Goal: Task Accomplishment & Management: Manage account settings

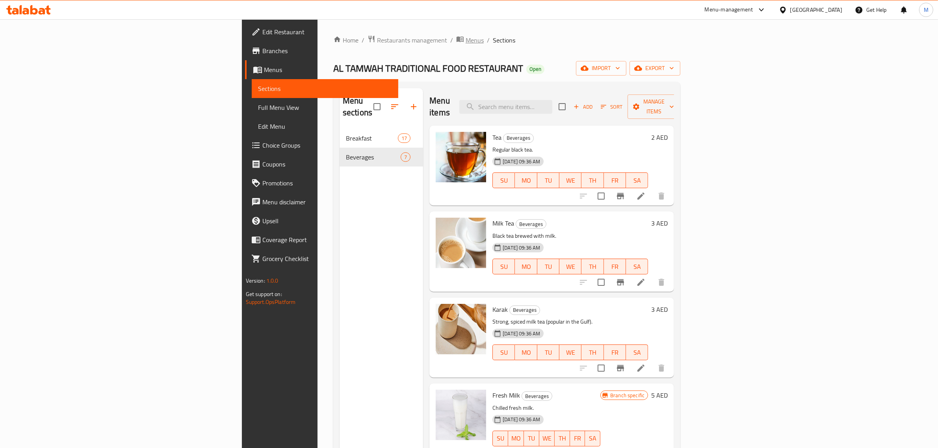
click at [456, 39] on icon "breadcrumb" at bounding box center [460, 39] width 8 height 8
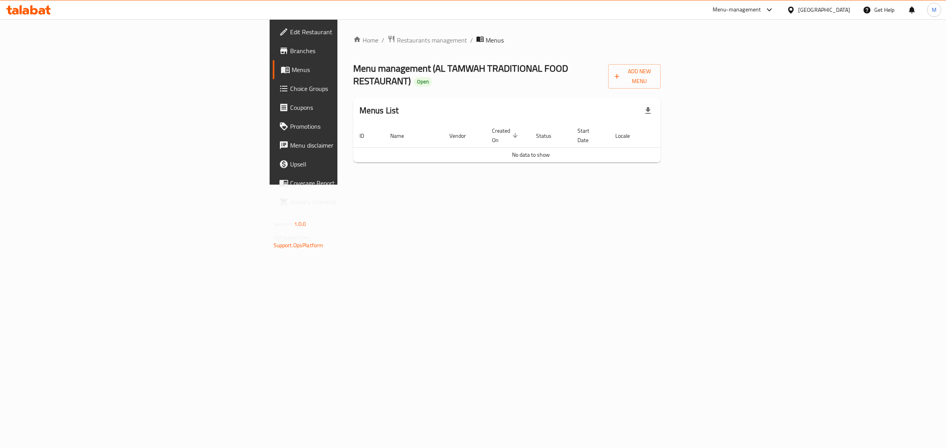
click at [468, 165] on div "Home / Restaurants management / Menus Menu management ( AL TAMWAH TRADITIONAL F…" at bounding box center [506, 102] width 339 height 166
click at [513, 185] on div "Home / Restaurants management / Menus Menu management ( AL TAMWAH TRADITIONAL F…" at bounding box center [506, 102] width 339 height 166
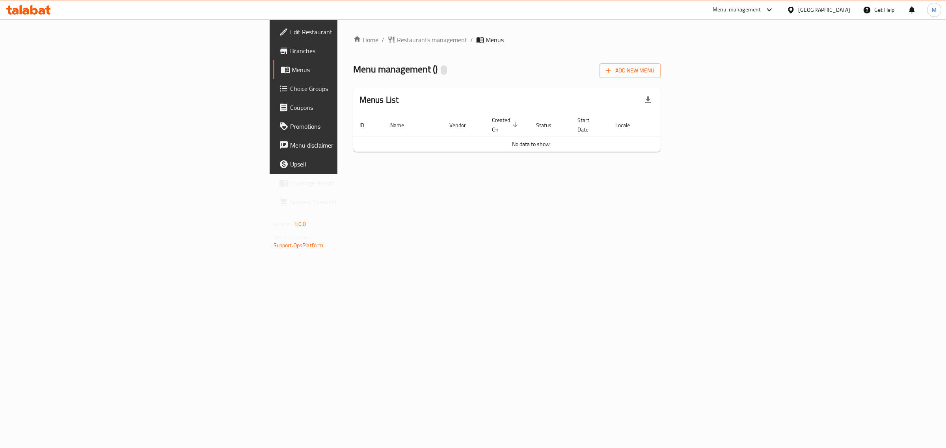
click at [337, 174] on div "Home / Restaurants management / Menus Menu management ( ) Add New Menu Menus Li…" at bounding box center [506, 96] width 339 height 155
click at [353, 148] on div "Home / Restaurants management / Menus Menu management ( ) Add New Menu Menus Li…" at bounding box center [507, 96] width 308 height 123
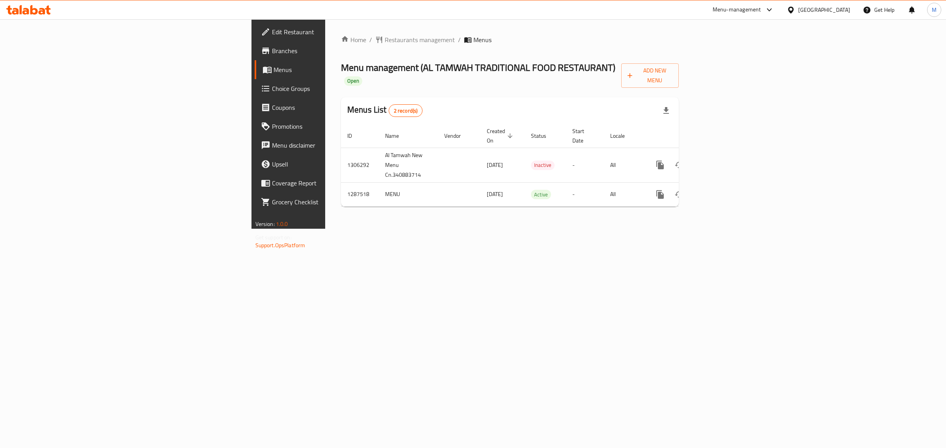
click at [499, 229] on div "Home / Restaurants management / Menus Menu management ( AL TAMWAH TRADITIONAL F…" at bounding box center [509, 124] width 369 height 210
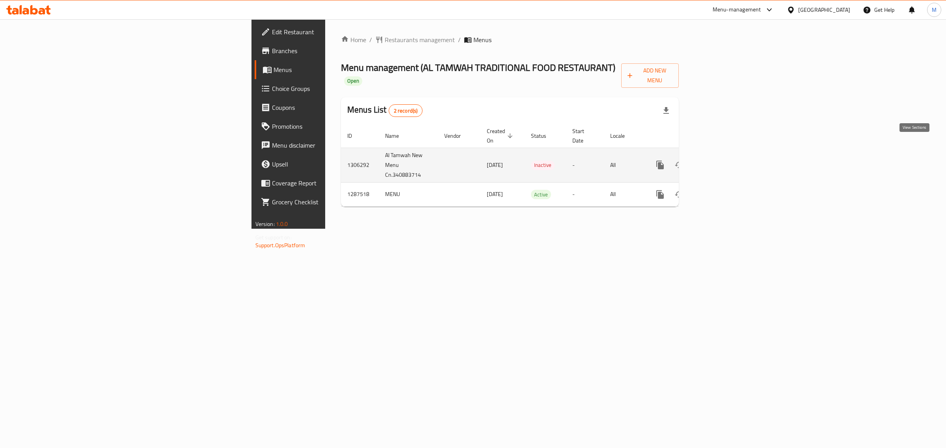
click at [726, 156] on link "enhanced table" at bounding box center [716, 165] width 19 height 19
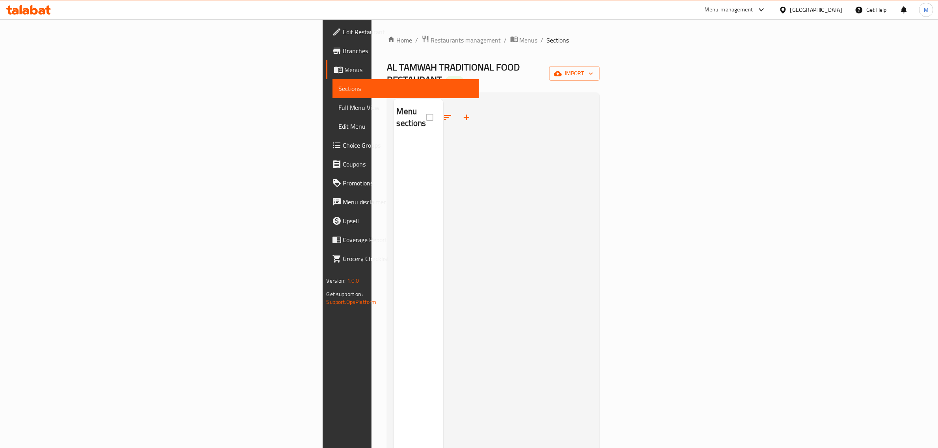
click at [387, 64] on span "AL TAMWAH TRADITIONAL FOOD RESTAURANT" at bounding box center [453, 73] width 133 height 30
copy span "AL TAMWAH TRADITIONAL FOOD RESTAURANT"
click at [593, 127] on div at bounding box center [518, 323] width 150 height 448
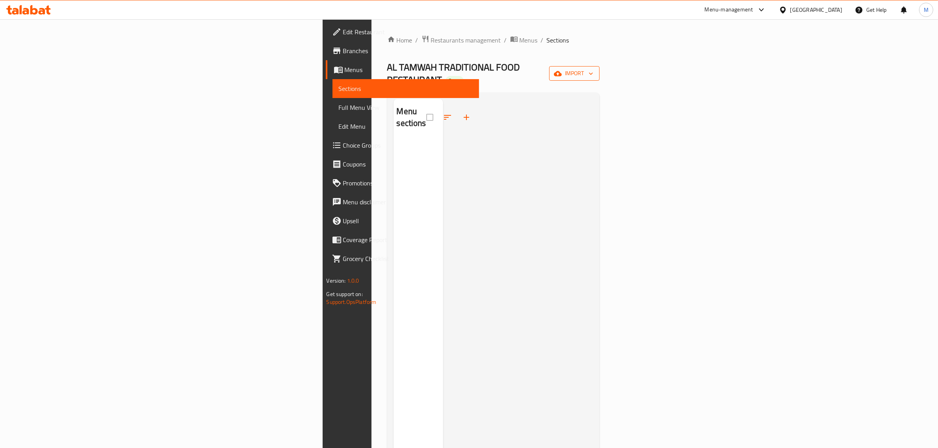
click at [593, 71] on span "import" at bounding box center [575, 74] width 38 height 10
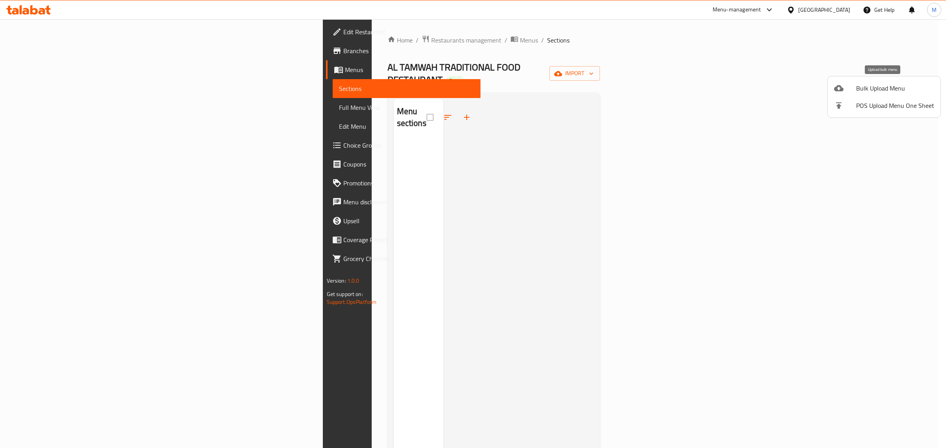
click at [870, 93] on span "Bulk Upload Menu" at bounding box center [895, 88] width 78 height 9
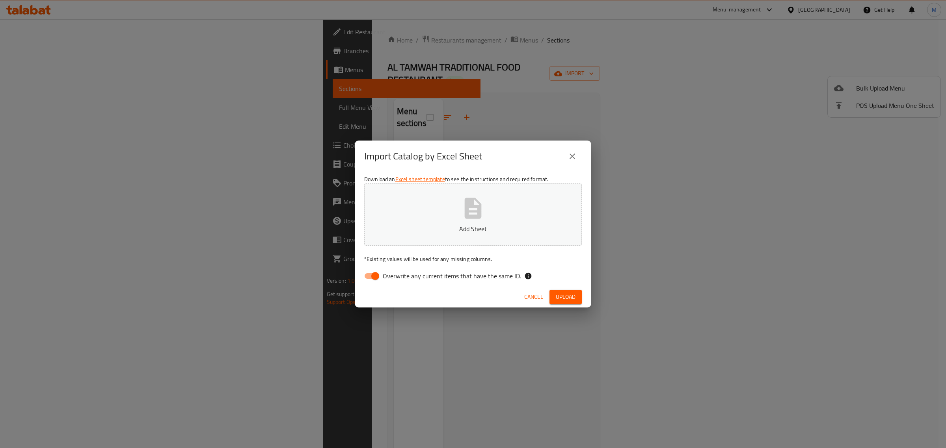
click at [379, 272] on input "Overwrite any current items that have the same ID." at bounding box center [375, 276] width 45 height 15
checkbox input "false"
click at [473, 226] on p "Add Sheet" at bounding box center [472, 228] width 193 height 9
click at [576, 294] on button "Upload" at bounding box center [565, 297] width 32 height 15
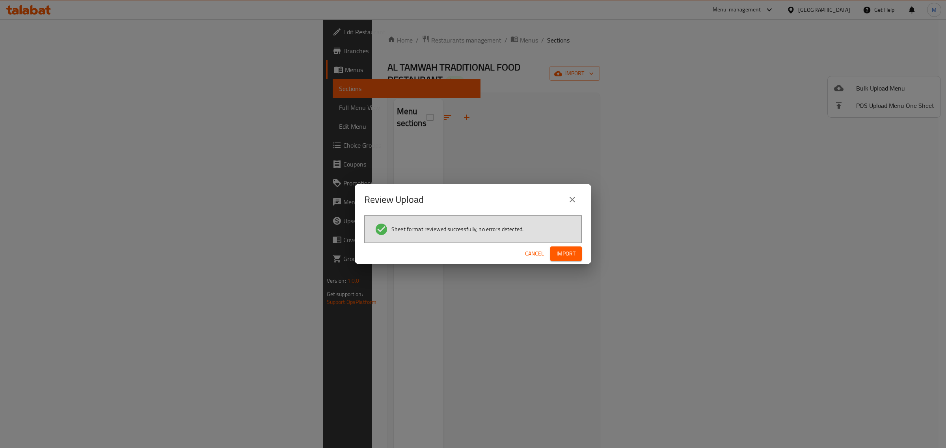
click at [567, 255] on span "Import" at bounding box center [565, 254] width 19 height 10
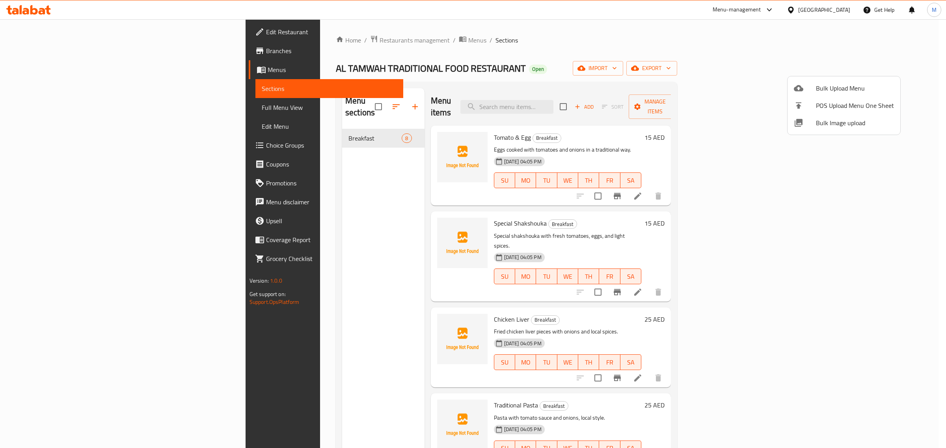
click at [346, 184] on div at bounding box center [473, 224] width 946 height 448
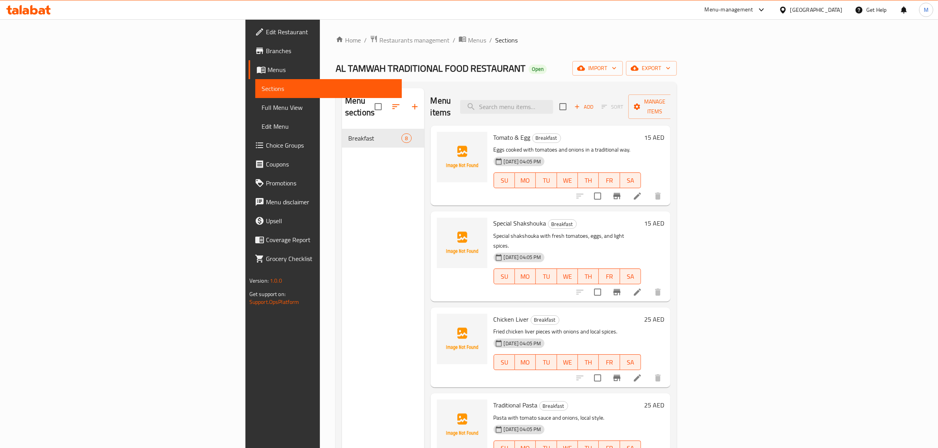
click at [342, 357] on div "Menu sections Breakfast 8" at bounding box center [383, 312] width 82 height 448
click at [424, 41] on ol "Home / Restaurants management / Menus / Sections" at bounding box center [506, 40] width 341 height 10
click at [468, 38] on span "Menus" at bounding box center [477, 39] width 18 height 9
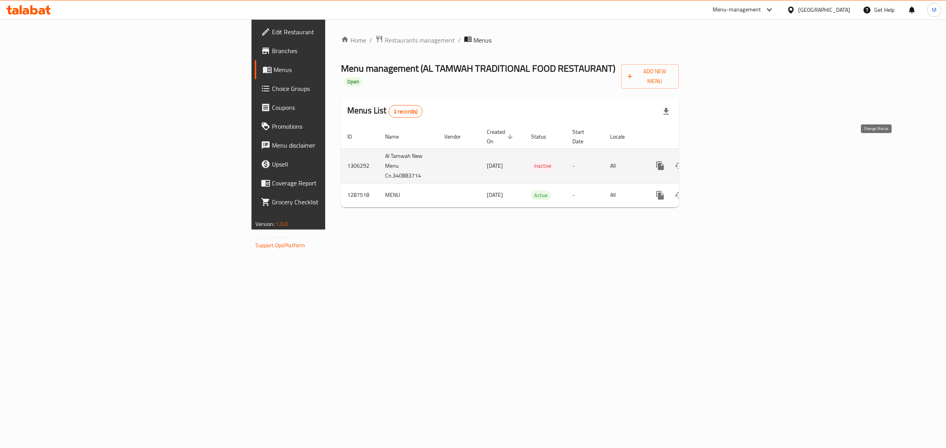
click at [683, 163] on icon "enhanced table" at bounding box center [679, 166] width 9 height 6
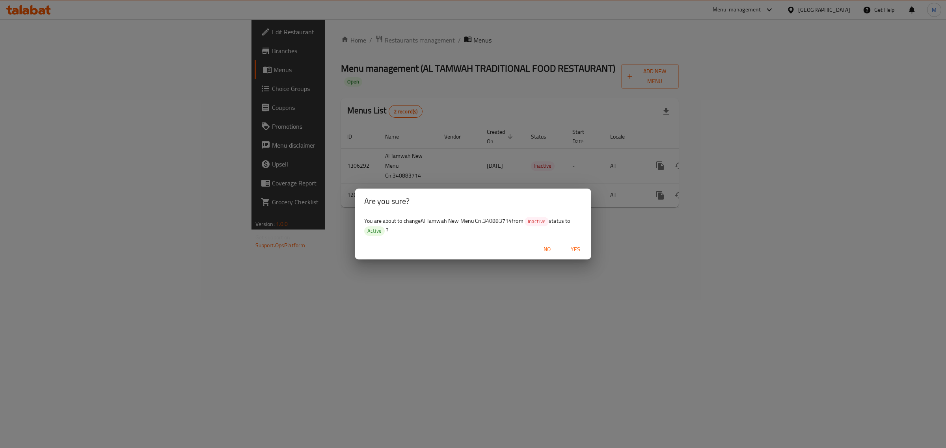
click at [582, 247] on span "Yes" at bounding box center [575, 250] width 19 height 10
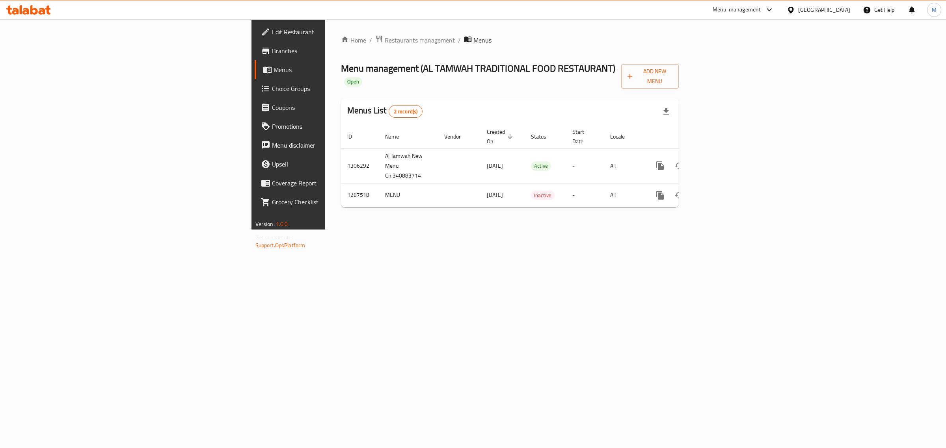
click at [679, 74] on div "Menu management ( AL TAMWAH TRADITIONAL FOOD RESTAURANT ) Open Add New Menu" at bounding box center [510, 75] width 338 height 28
click at [828, 12] on div "United Arab Emirates" at bounding box center [824, 10] width 52 height 9
click at [746, 84] on div "[GEOGRAPHIC_DATA]" at bounding box center [763, 81] width 65 height 18
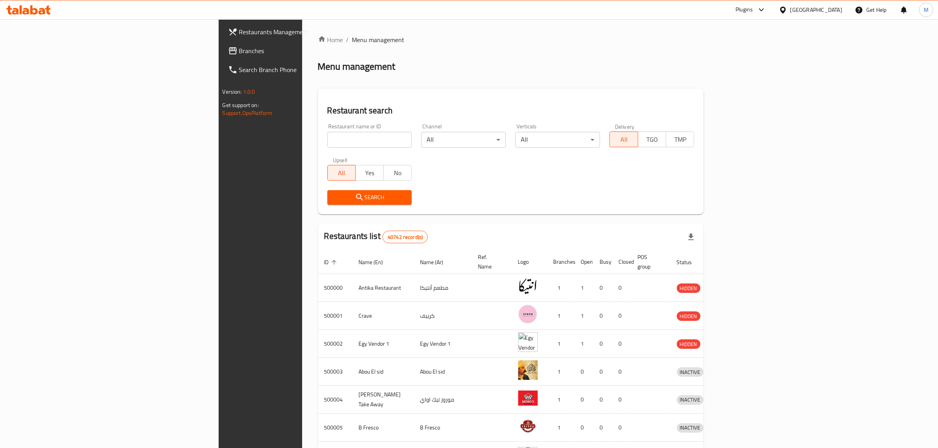
click at [772, 2] on div "Plugins" at bounding box center [750, 9] width 43 height 19
click at [753, 7] on div "Plugins" at bounding box center [744, 9] width 17 height 9
click at [712, 112] on div "Restaurant-Management" at bounding box center [725, 108] width 62 height 9
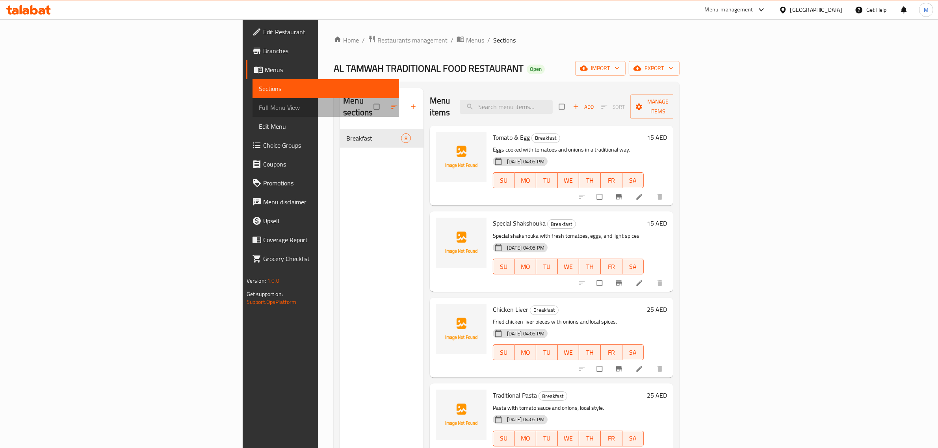
click at [259, 108] on span "Full Menu View" at bounding box center [326, 107] width 134 height 9
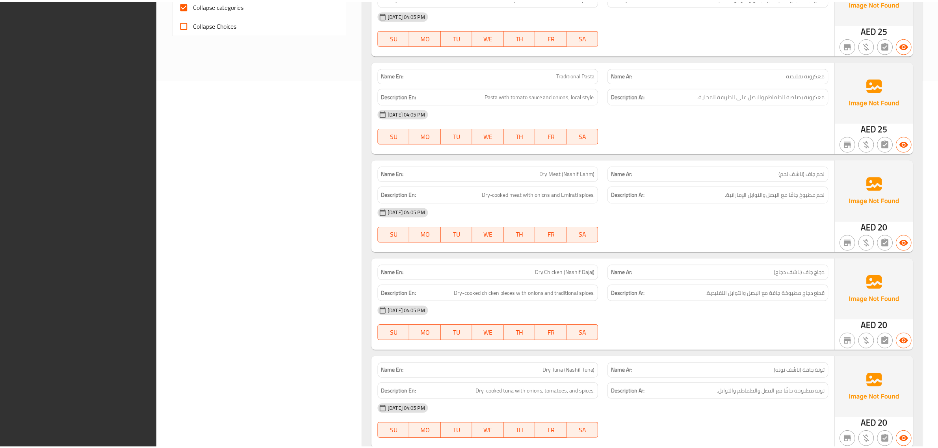
scroll to position [500, 0]
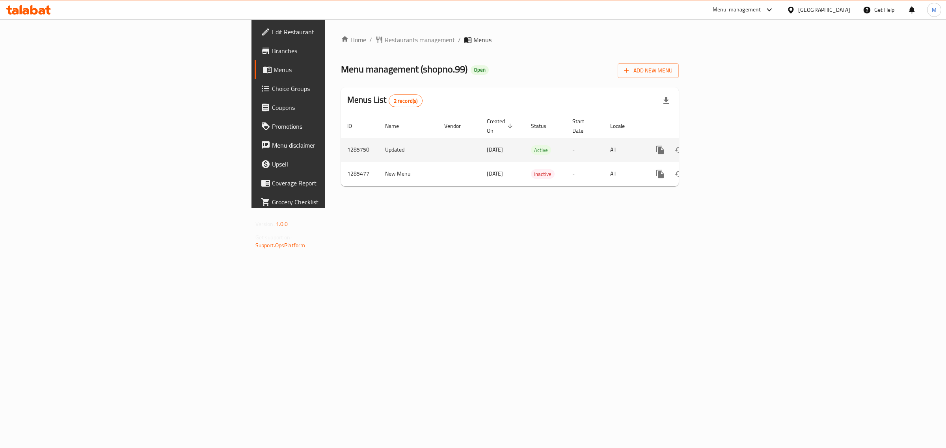
click at [341, 139] on td "1285750" at bounding box center [360, 150] width 38 height 24
copy td "1285750"
click at [379, 139] on td "Updated" at bounding box center [408, 150] width 59 height 24
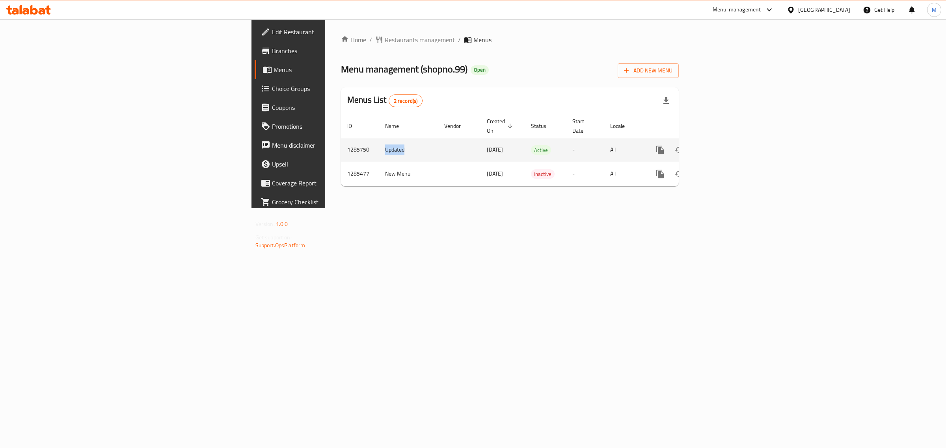
copy td "Updated"
click at [722, 145] on icon "enhanced table" at bounding box center [716, 149] width 9 height 9
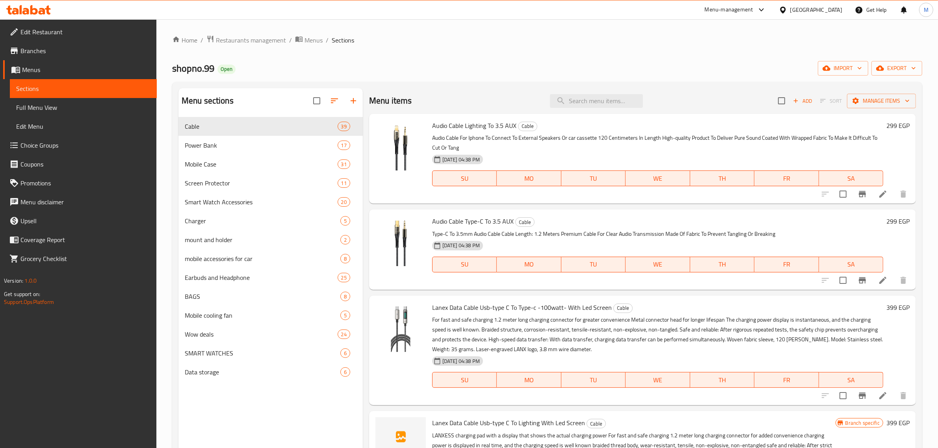
click at [196, 71] on span "shopno.99" at bounding box center [193, 69] width 42 height 18
copy span "shopno.99"
click at [273, 393] on div "Menu sections Cable 39 Power Bank 17 Mobile Case 31 Screen Protector 11 Smart W…" at bounding box center [271, 312] width 184 height 448
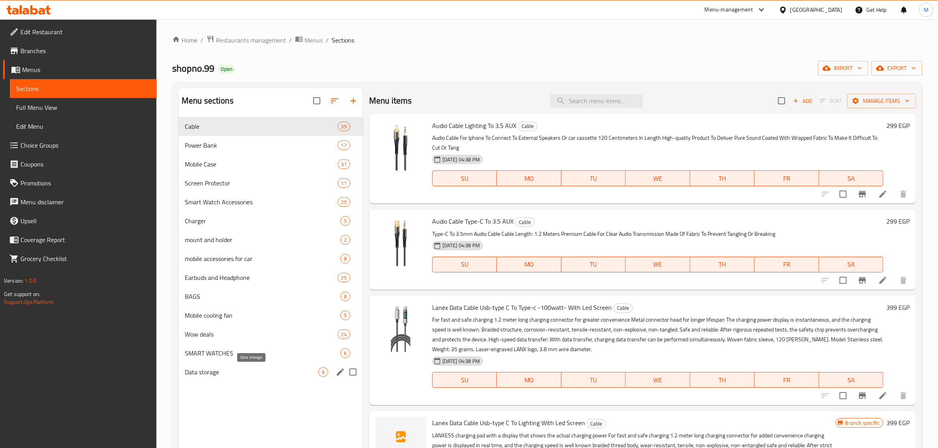
click at [278, 375] on span "Data storage" at bounding box center [252, 372] width 134 height 9
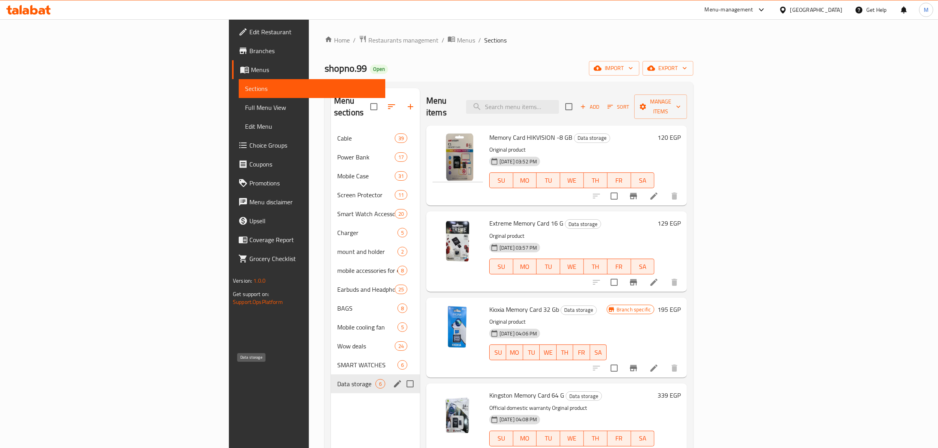
click at [337, 379] on span "Data storage" at bounding box center [356, 383] width 38 height 9
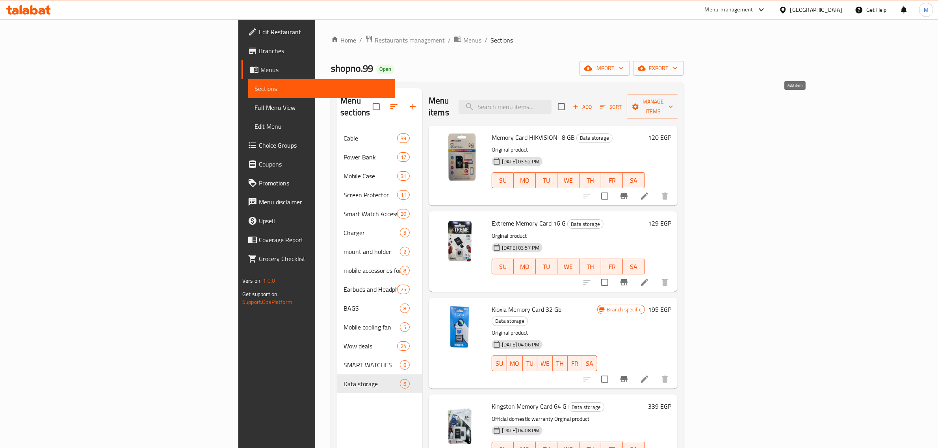
click at [593, 102] on span "Add" at bounding box center [582, 106] width 21 height 9
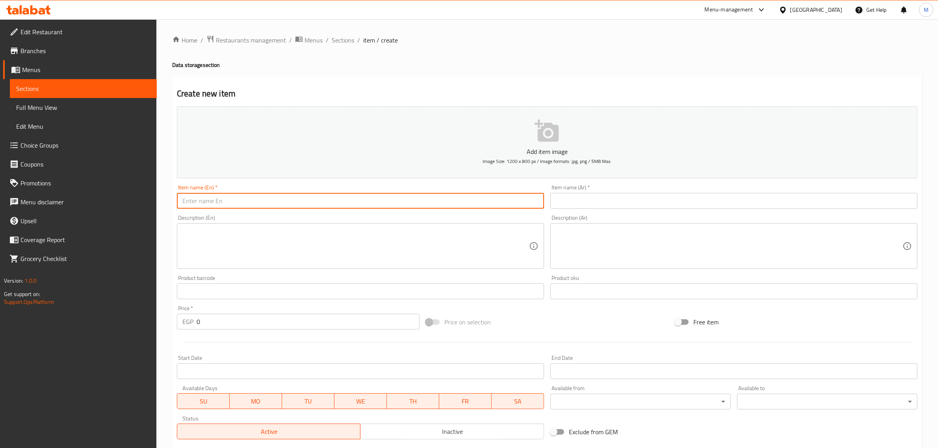
click at [438, 200] on input "text" at bounding box center [360, 201] width 367 height 16
paste input "Hiksemi NEO 32GB Micro SD Memory Card"
type input "Hiksemi NEO 32GB Micro SD Memory Card"
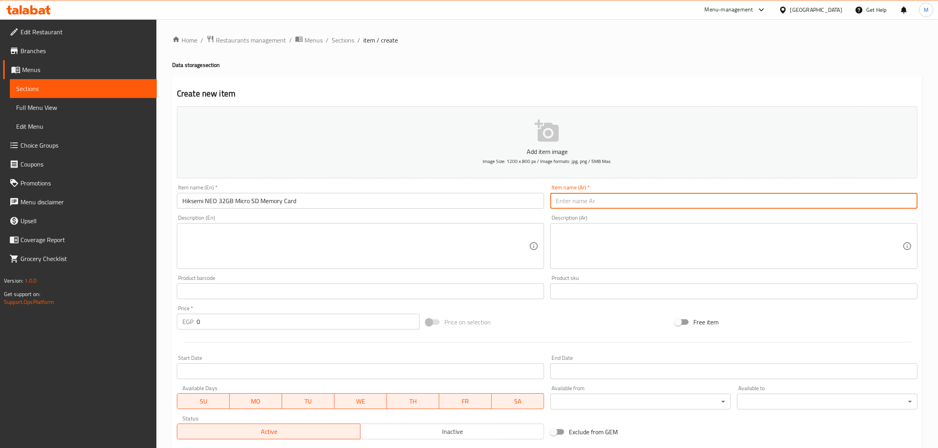
click at [794, 206] on input "text" at bounding box center [734, 201] width 367 height 16
paste input "كارت ميموري من هيكسيما 32 جيجا"
click at [877, 203] on input "كارت ميموري من هيكسيما 32 جيجا" at bounding box center [734, 201] width 367 height 16
click at [822, 203] on input "كارت ميموري مايكرو من هيكسيما 32 جيجا" at bounding box center [734, 201] width 367 height 16
type input "كارت ميموري مايكرو من هيكسيما نيو 32 جيجا"
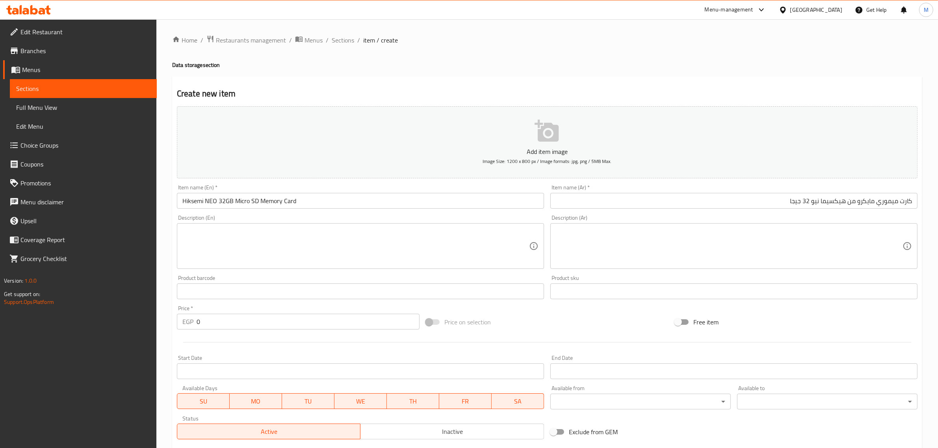
click at [312, 253] on textarea at bounding box center [355, 246] width 347 height 37
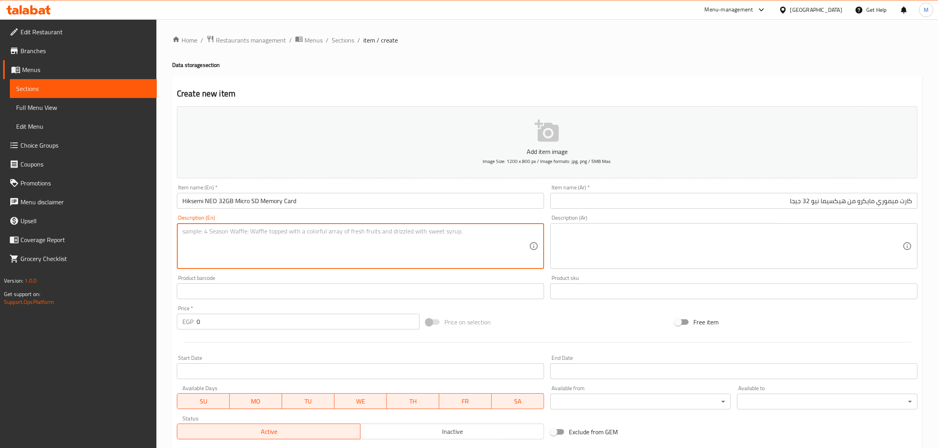
paste textarea "" Brand: Hiksemi Model: NEO Type: Memory Card Storage Capacity: 32GB Sequential…"
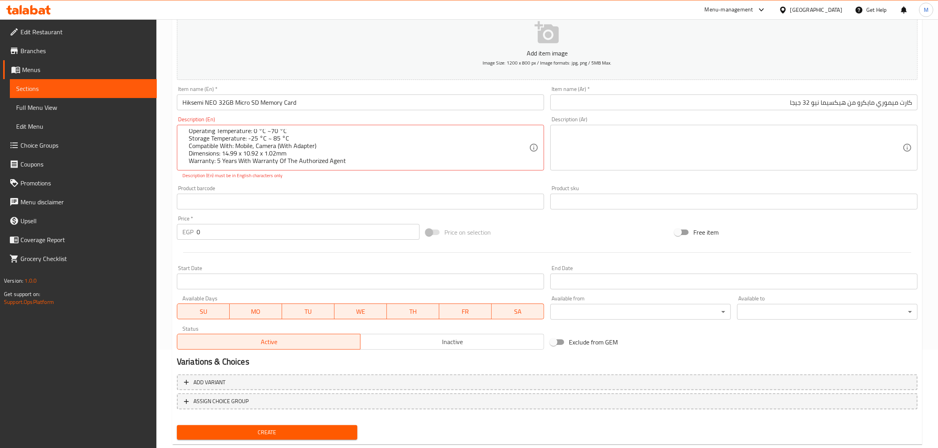
scroll to position [49, 0]
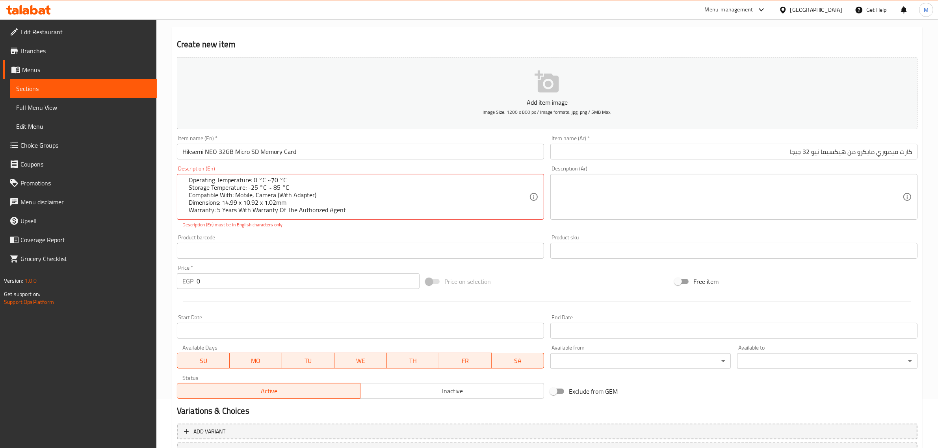
click at [379, 217] on div "" Brand: Hiksemi Model: NEO Type: Memory Card Storage Capacity: 32GB Sequential…" at bounding box center [360, 197] width 367 height 46
click at [210, 191] on textarea "" Brand: Hiksemi Model: NEO Type: Memory Card Storage Capacity: 32GB Sequential…" at bounding box center [355, 197] width 347 height 37
click at [181, 193] on div "" Brand: Hiksemi Model: NEO Type: Memory Card Storage Capacity: 32GB Sequential…" at bounding box center [360, 197] width 367 height 46
click at [189, 194] on textarea "" Brand: Hiksemi Model: NEO Type: Memory Card Storage Capacity: 32GB Sequential…" at bounding box center [355, 197] width 347 height 37
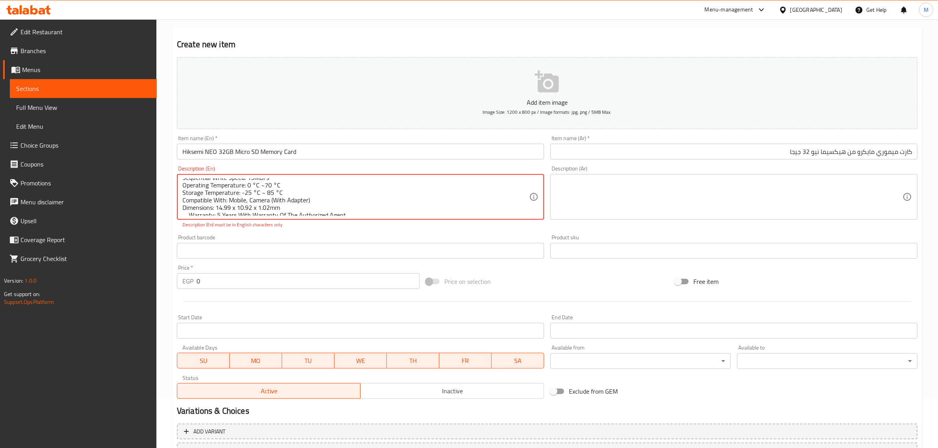
scroll to position [47, 0]
type textarea "Brand: Hiksemi Model: NEO Type: Memory Card Storage Capacity: 32GB Sequential R…"
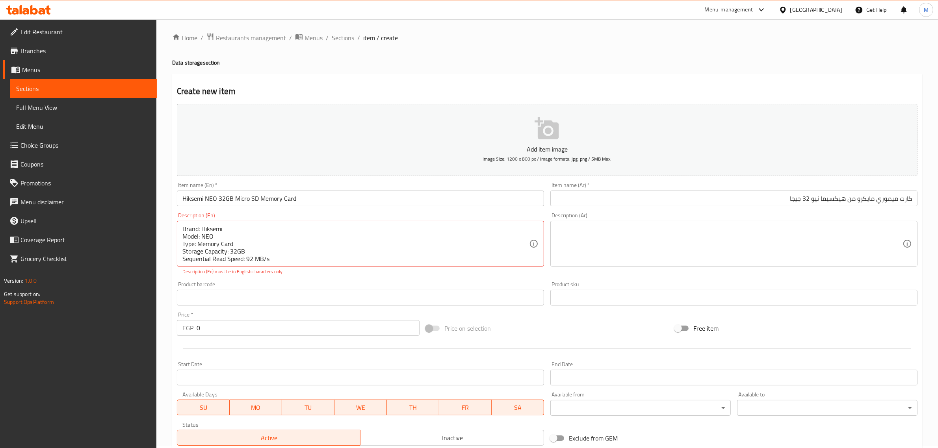
scroll to position [0, 0]
click at [341, 40] on span "Sections" at bounding box center [343, 39] width 22 height 9
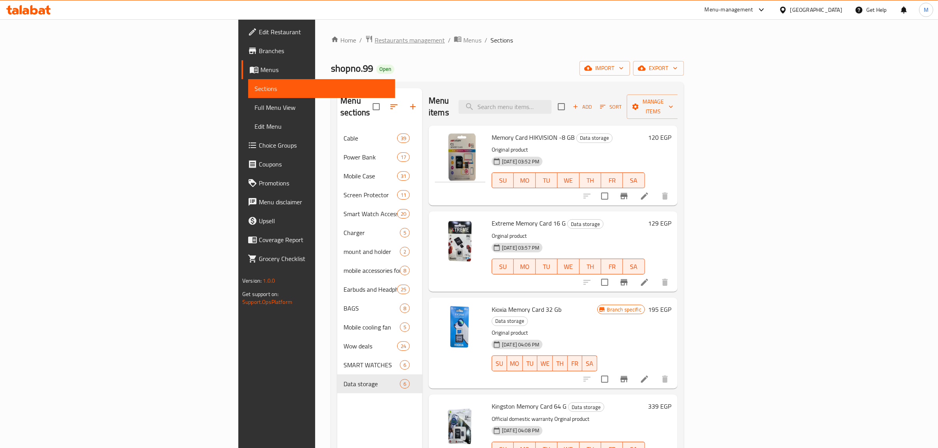
click at [375, 45] on span "Restaurants management" at bounding box center [410, 39] width 70 height 9
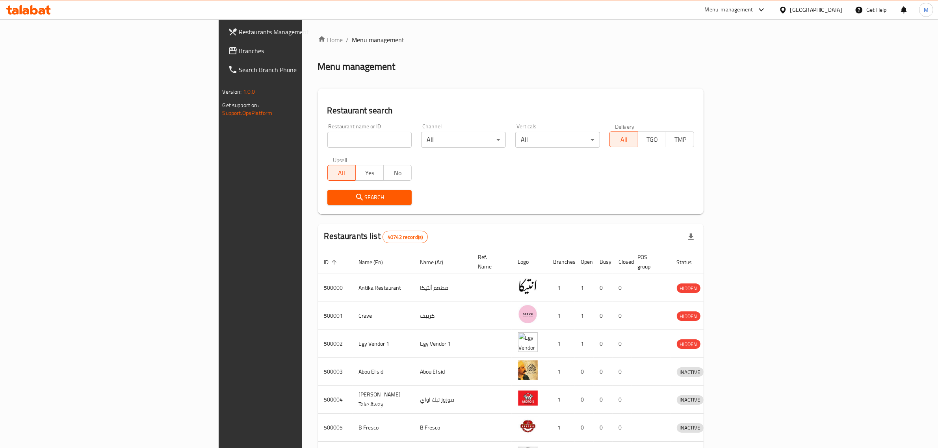
click at [239, 47] on span "Branches" at bounding box center [304, 50] width 130 height 9
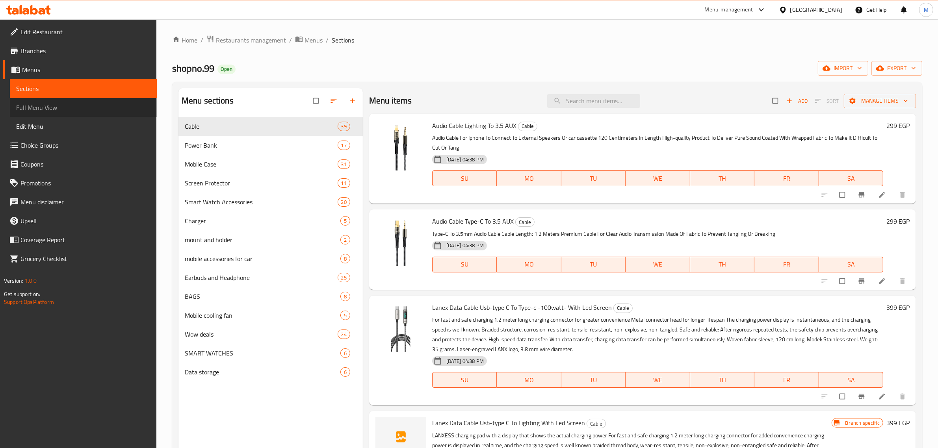
click at [87, 112] on link "Full Menu View" at bounding box center [83, 107] width 147 height 19
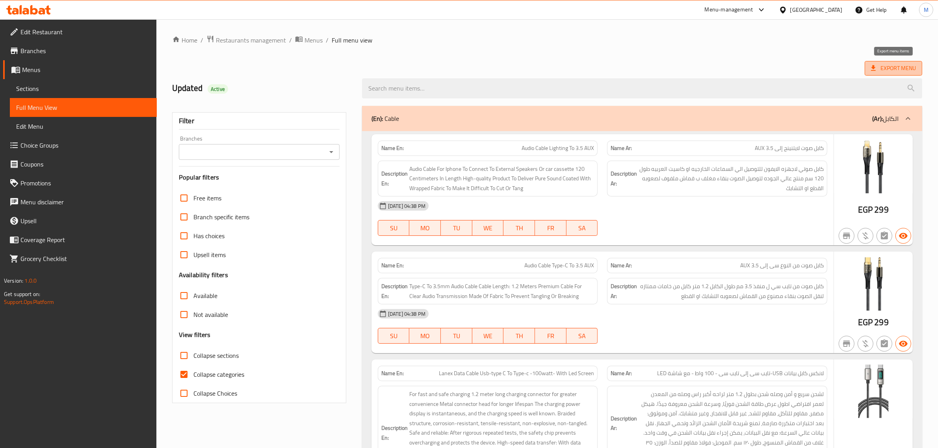
click at [898, 70] on span "Export Menu" at bounding box center [893, 68] width 45 height 10
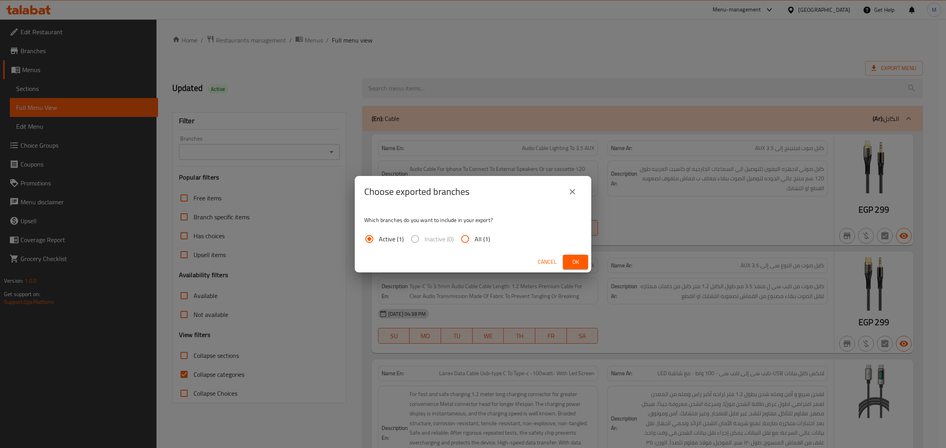
click at [568, 261] on button "Ok" at bounding box center [575, 262] width 25 height 15
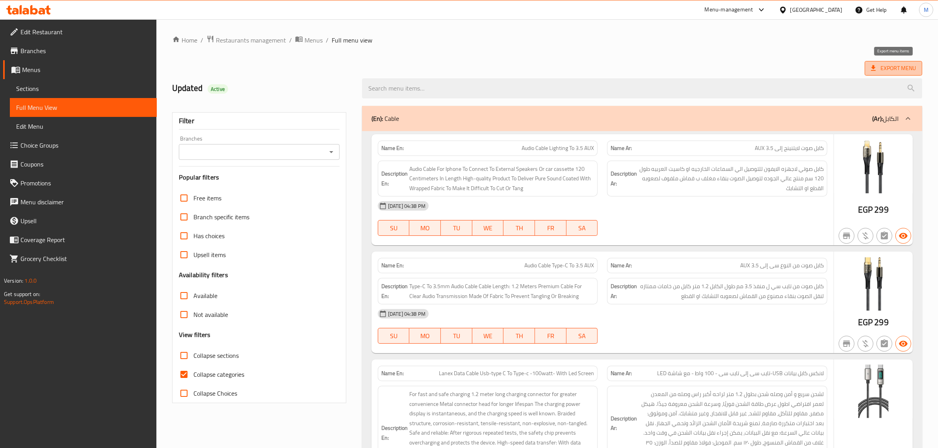
click at [889, 66] on span "Export Menu" at bounding box center [893, 68] width 45 height 10
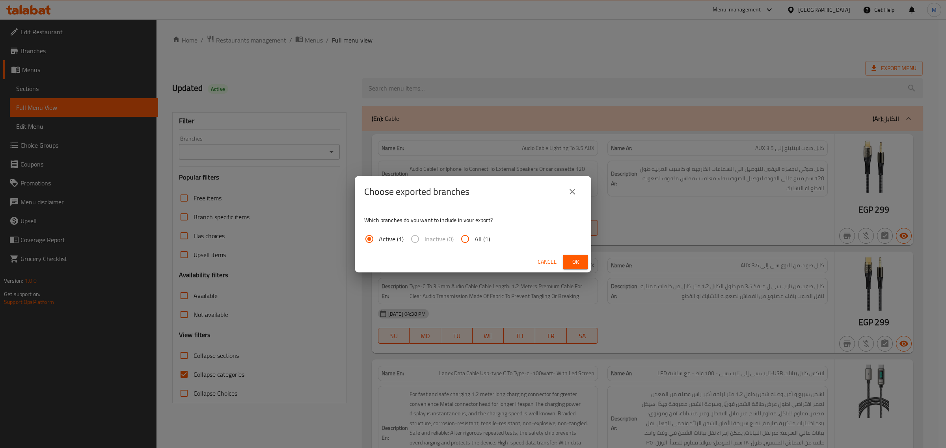
click at [571, 261] on span "Ok" at bounding box center [575, 262] width 13 height 10
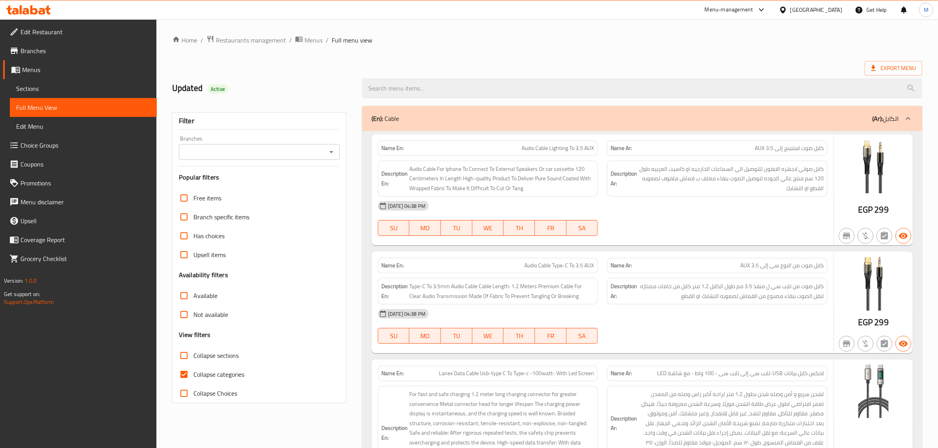
click at [590, 75] on div at bounding box center [642, 89] width 570 height 30
click at [716, 64] on div "Export Menu" at bounding box center [547, 68] width 750 height 15
click at [885, 68] on span "Export Menu" at bounding box center [893, 68] width 45 height 10
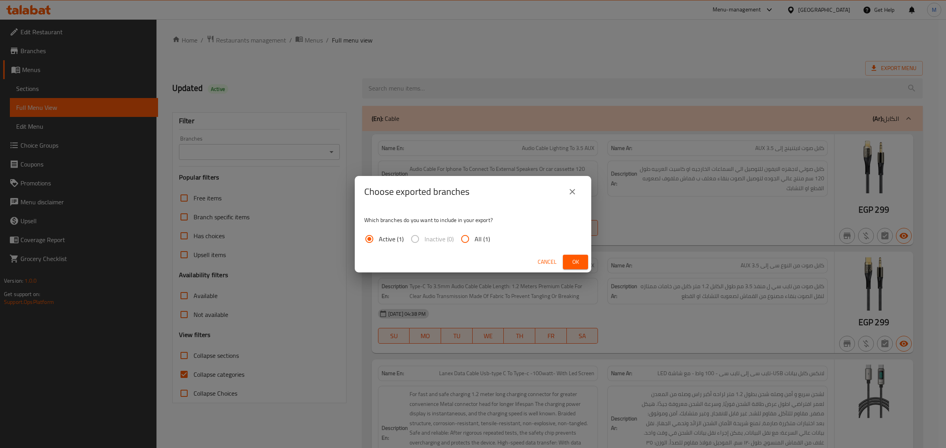
click at [476, 242] on span "All (1)" at bounding box center [481, 238] width 15 height 9
click at [474, 242] on input "All (1)" at bounding box center [465, 239] width 19 height 19
radio input "true"
click at [570, 261] on span "Ok" at bounding box center [575, 262] width 13 height 10
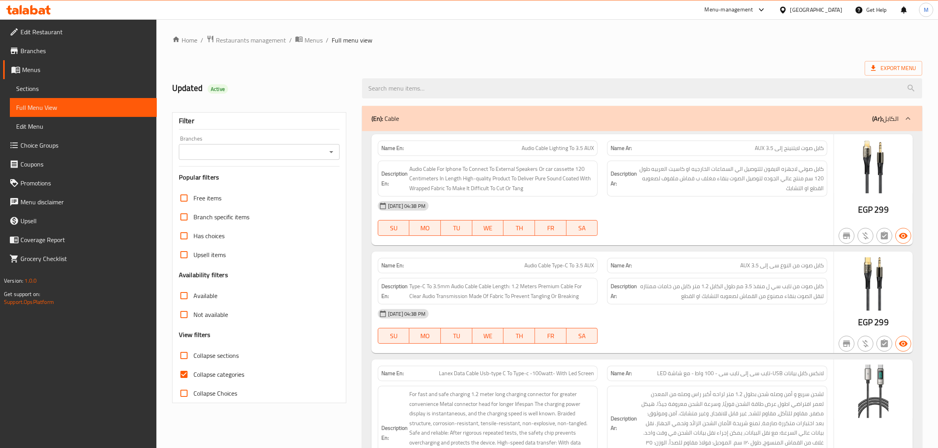
drag, startPoint x: 764, startPoint y: 2, endPoint x: 657, endPoint y: 59, distance: 121.1
click at [209, 370] on span "Collapse categories" at bounding box center [218, 374] width 51 height 9
click at [193, 369] on input "Collapse categories" at bounding box center [184, 374] width 19 height 19
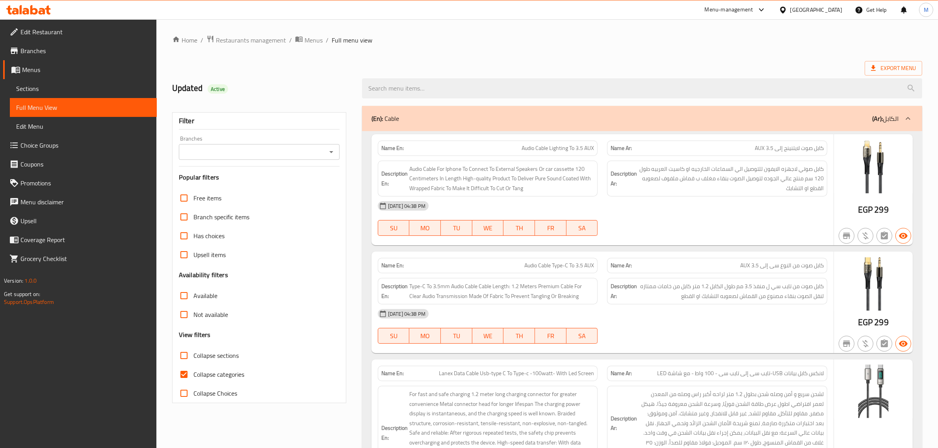
checkbox input "false"
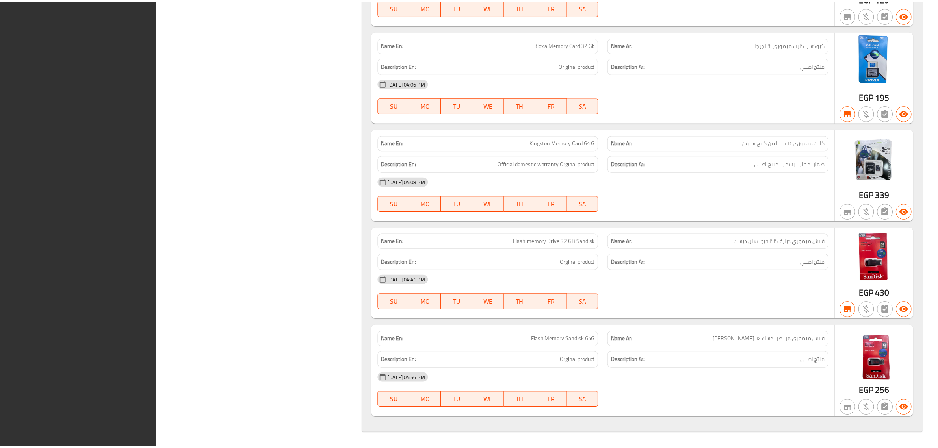
scroll to position [27743, 0]
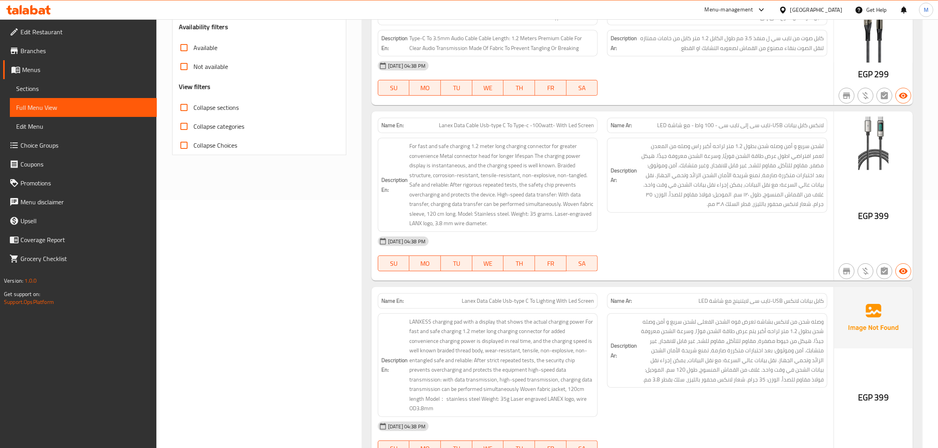
scroll to position [0, 0]
